Goal: Task Accomplishment & Management: Manage account settings

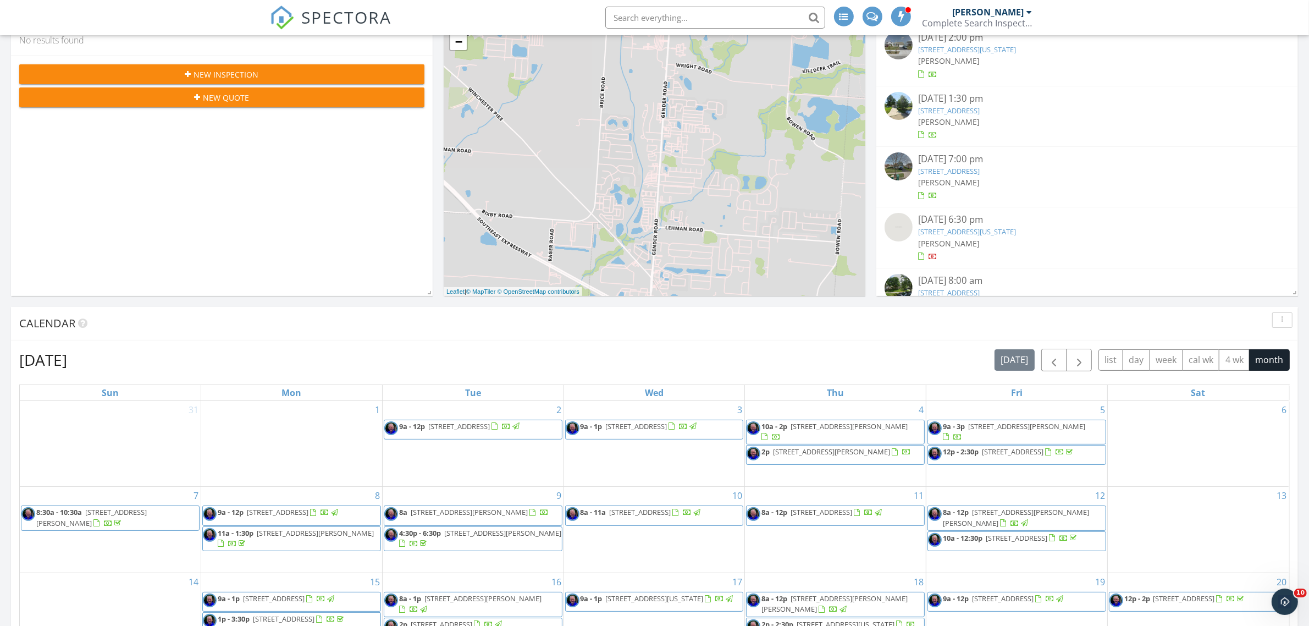
scroll to position [412, 0]
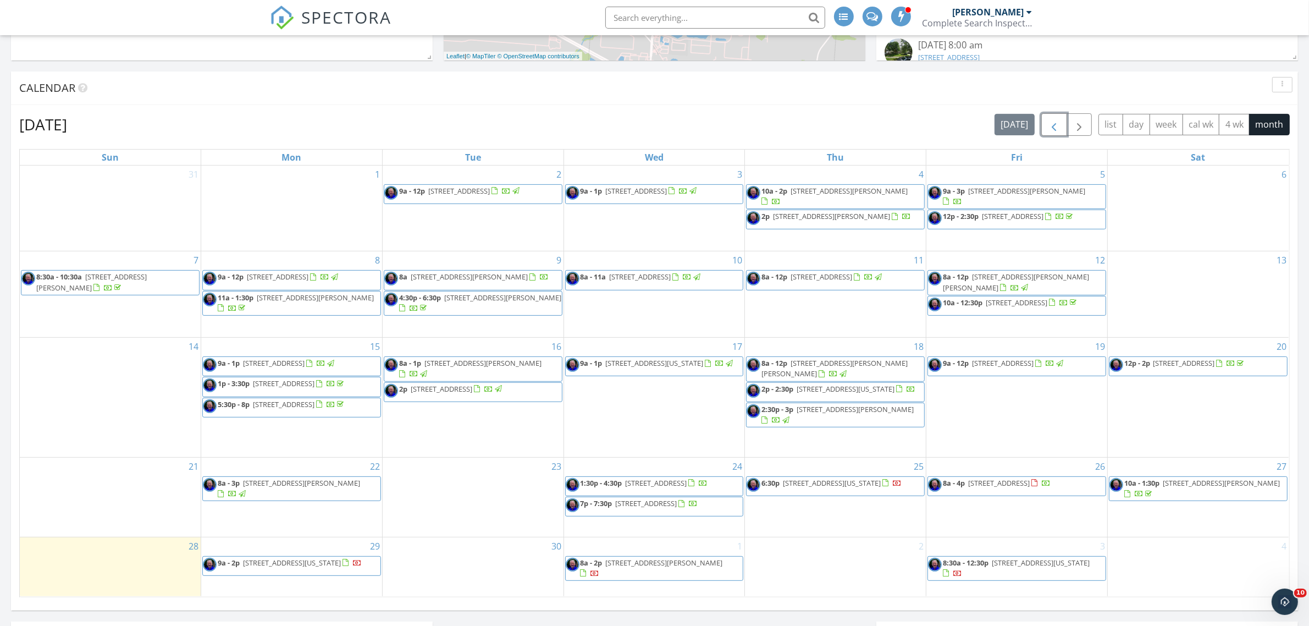
click at [1054, 126] on span "button" at bounding box center [1053, 124] width 13 height 13
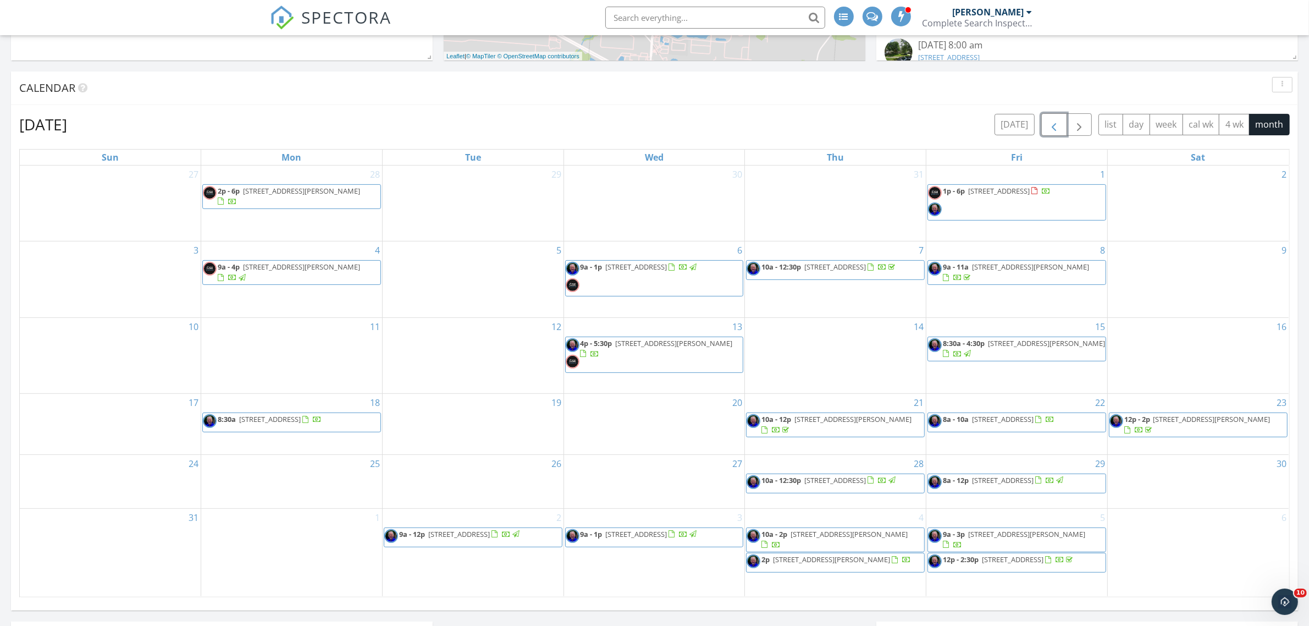
click at [1051, 127] on span "button" at bounding box center [1053, 124] width 13 height 13
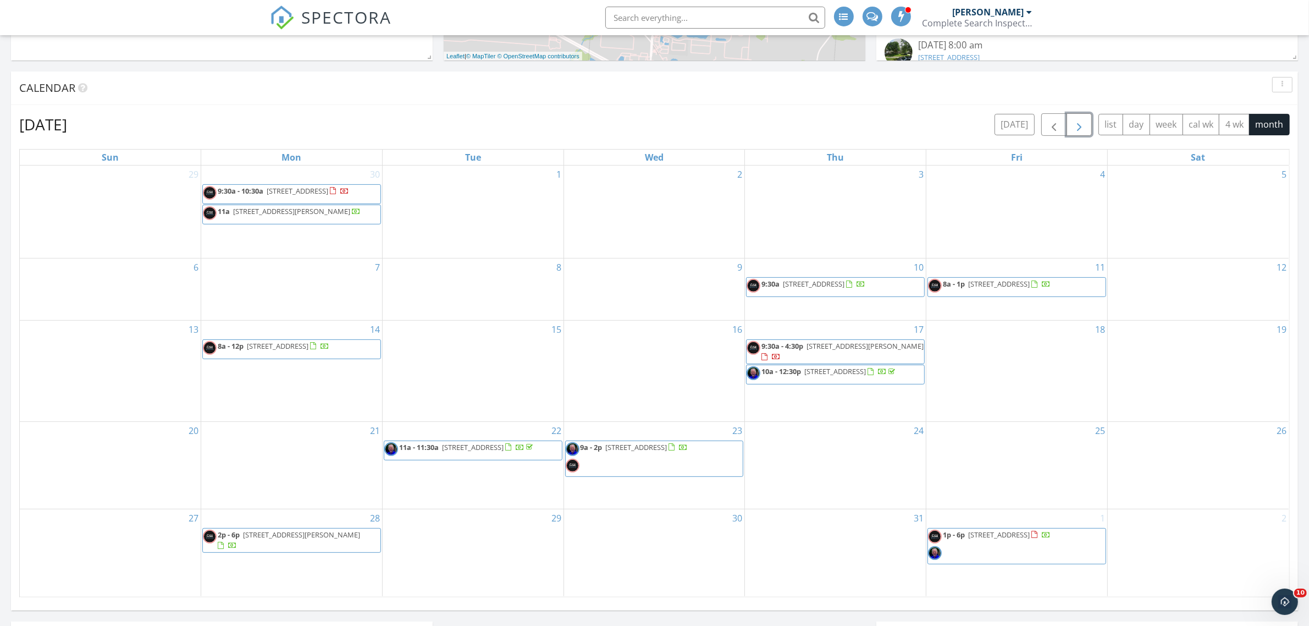
click at [1081, 125] on span "button" at bounding box center [1079, 124] width 13 height 13
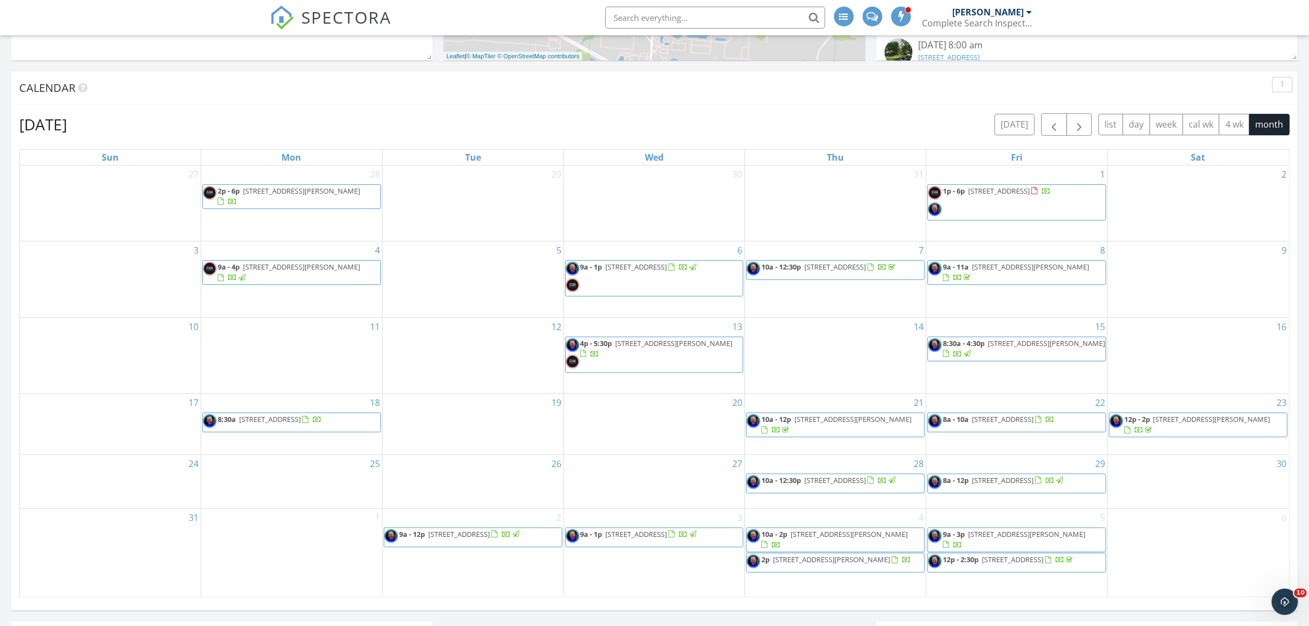
click at [683, 18] on input "text" at bounding box center [715, 18] width 220 height 22
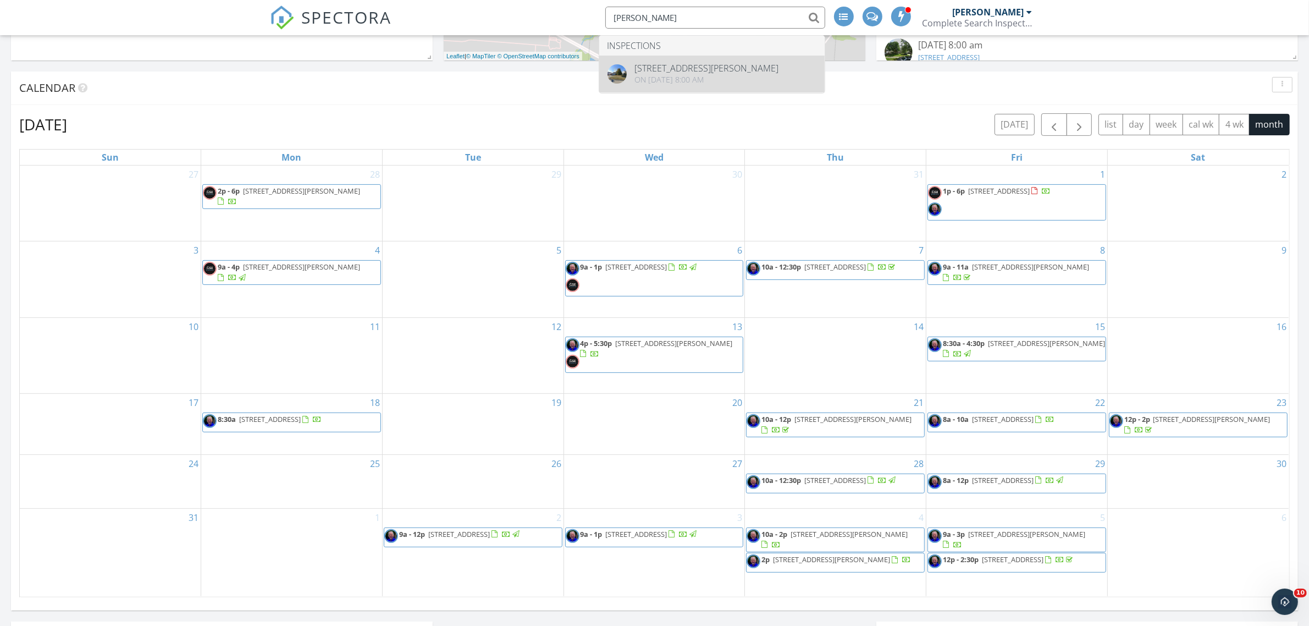
type input "embry"
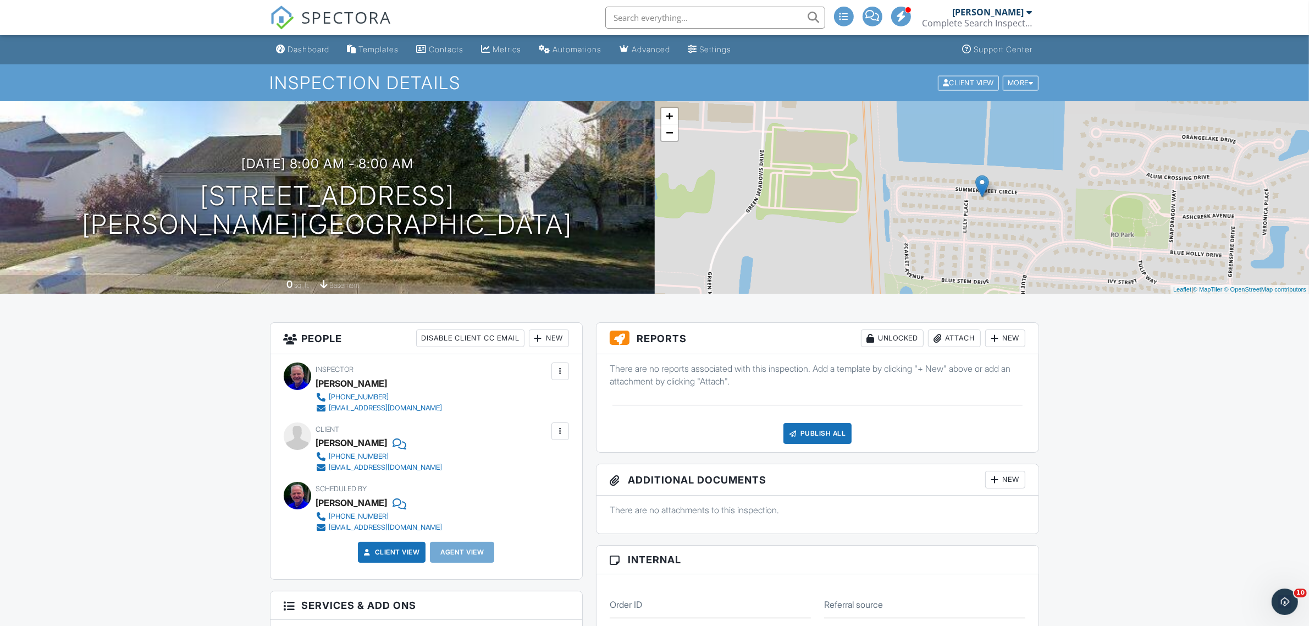
click at [950, 339] on div "Attach" at bounding box center [954, 338] width 53 height 18
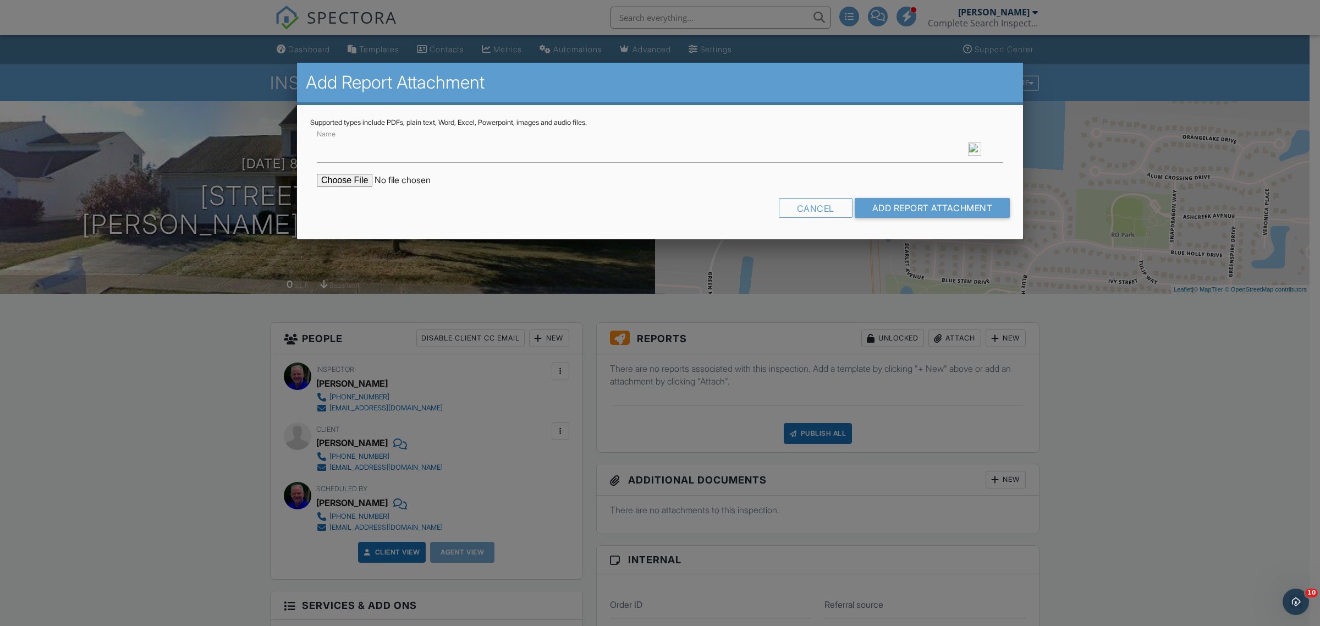
click at [341, 181] on input "file" at bounding box center [410, 180] width 187 height 13
type input "C:\fakepath\Embry Post Test.pdf"
click at [906, 203] on input "Add Report Attachment" at bounding box center [932, 208] width 156 height 20
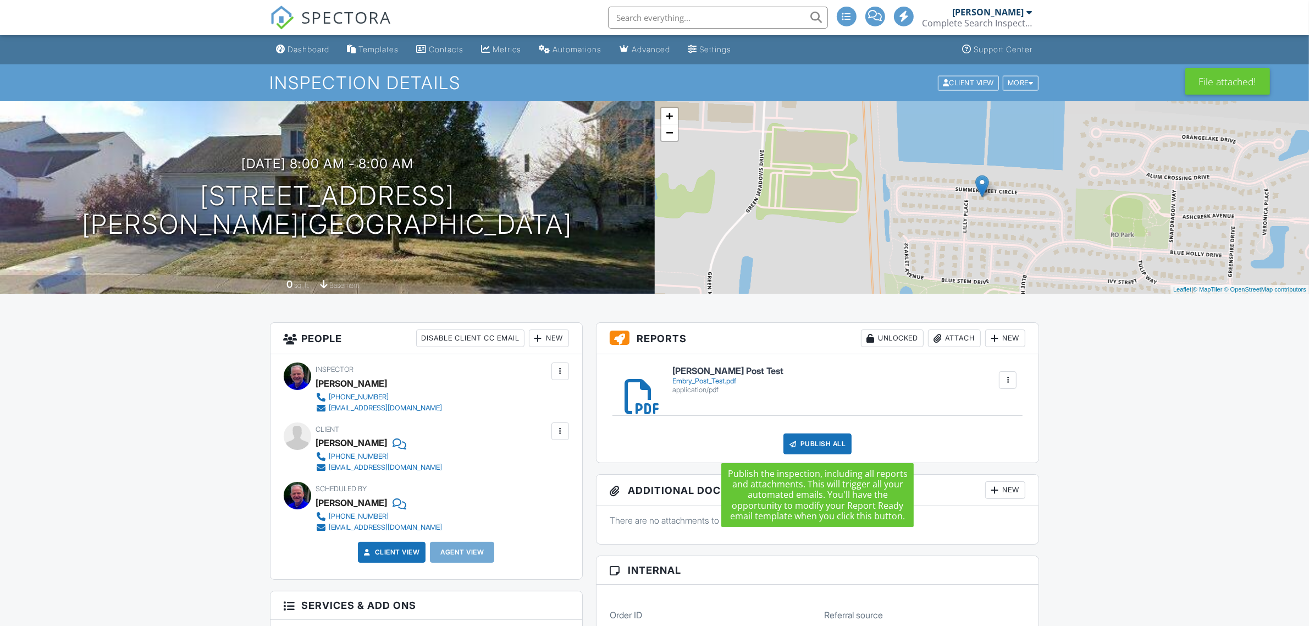
click at [823, 444] on div "Publish All" at bounding box center [818, 443] width 69 height 21
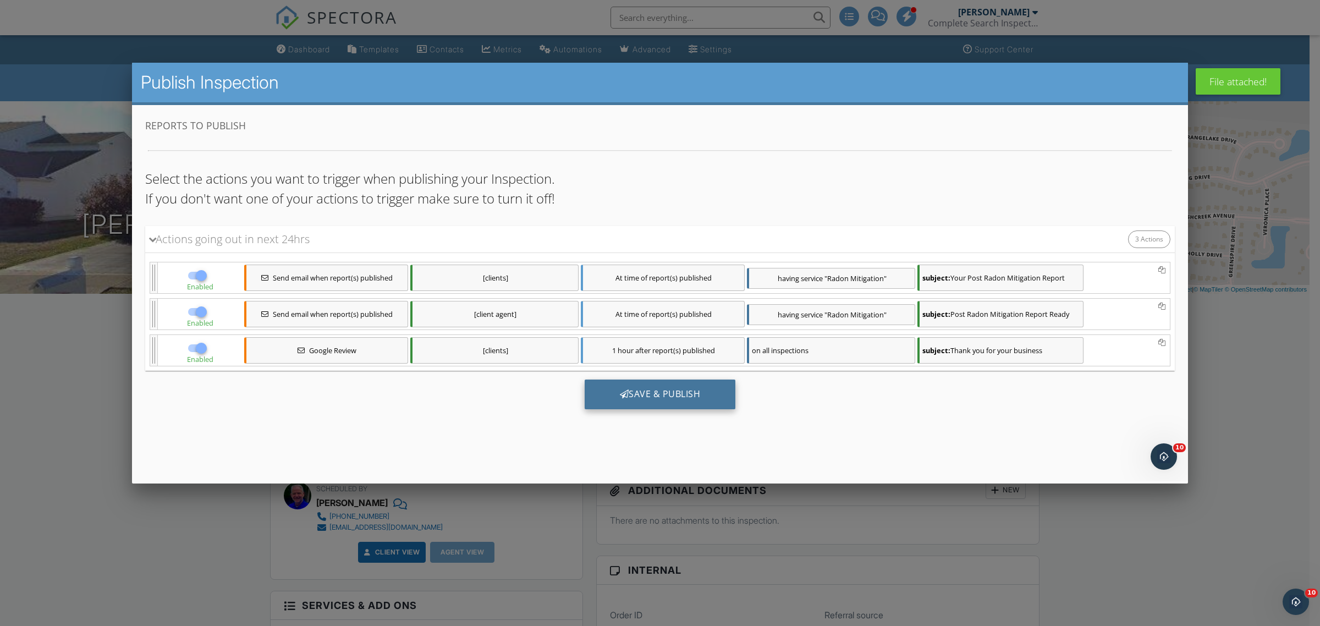
click at [660, 401] on div "Save & Publish" at bounding box center [659, 394] width 151 height 30
